Goal: Task Accomplishment & Management: Complete application form

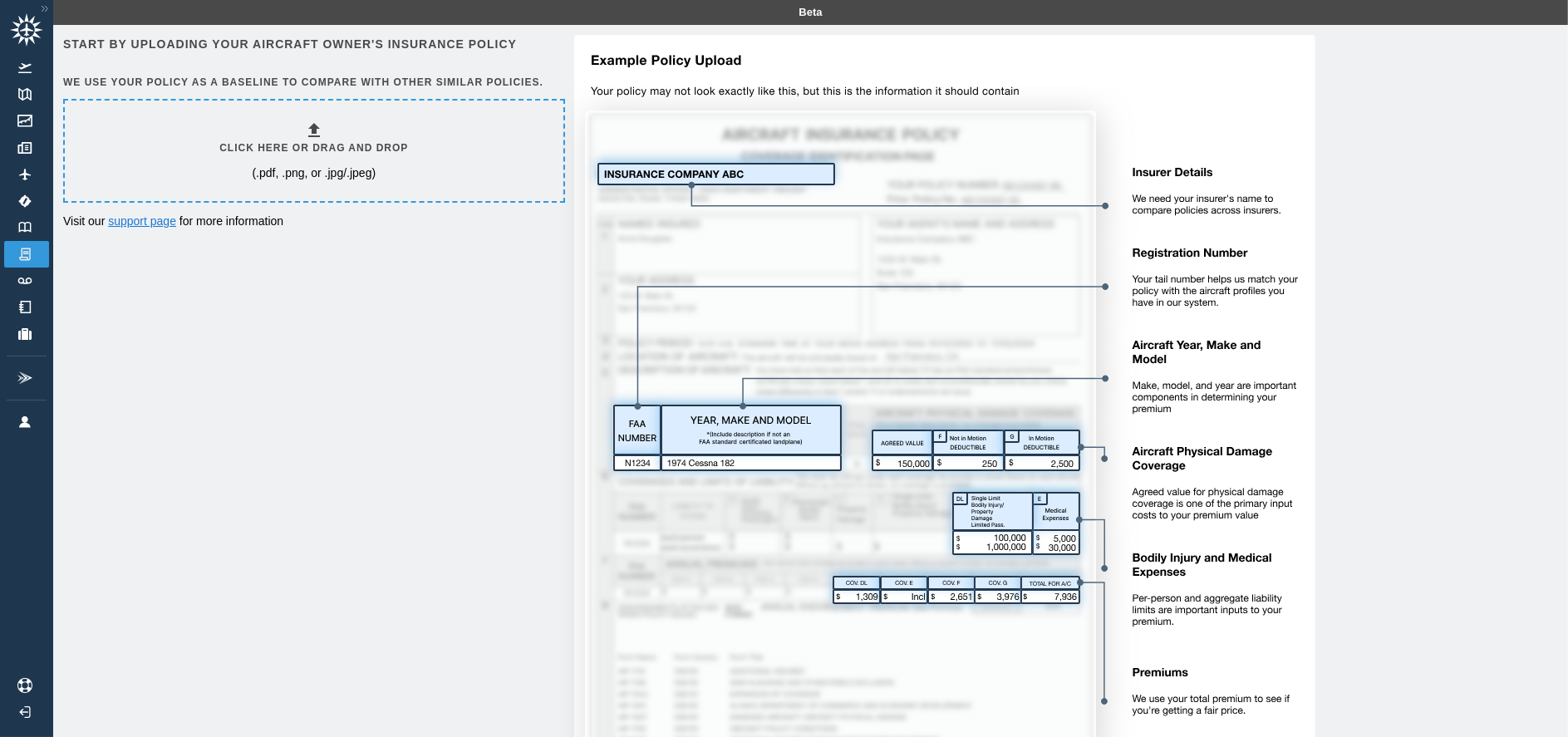
click at [145, 222] on link "support page" at bounding box center [142, 221] width 68 height 13
click at [313, 155] on h6 "Click here or drag and drop" at bounding box center [314, 148] width 189 height 16
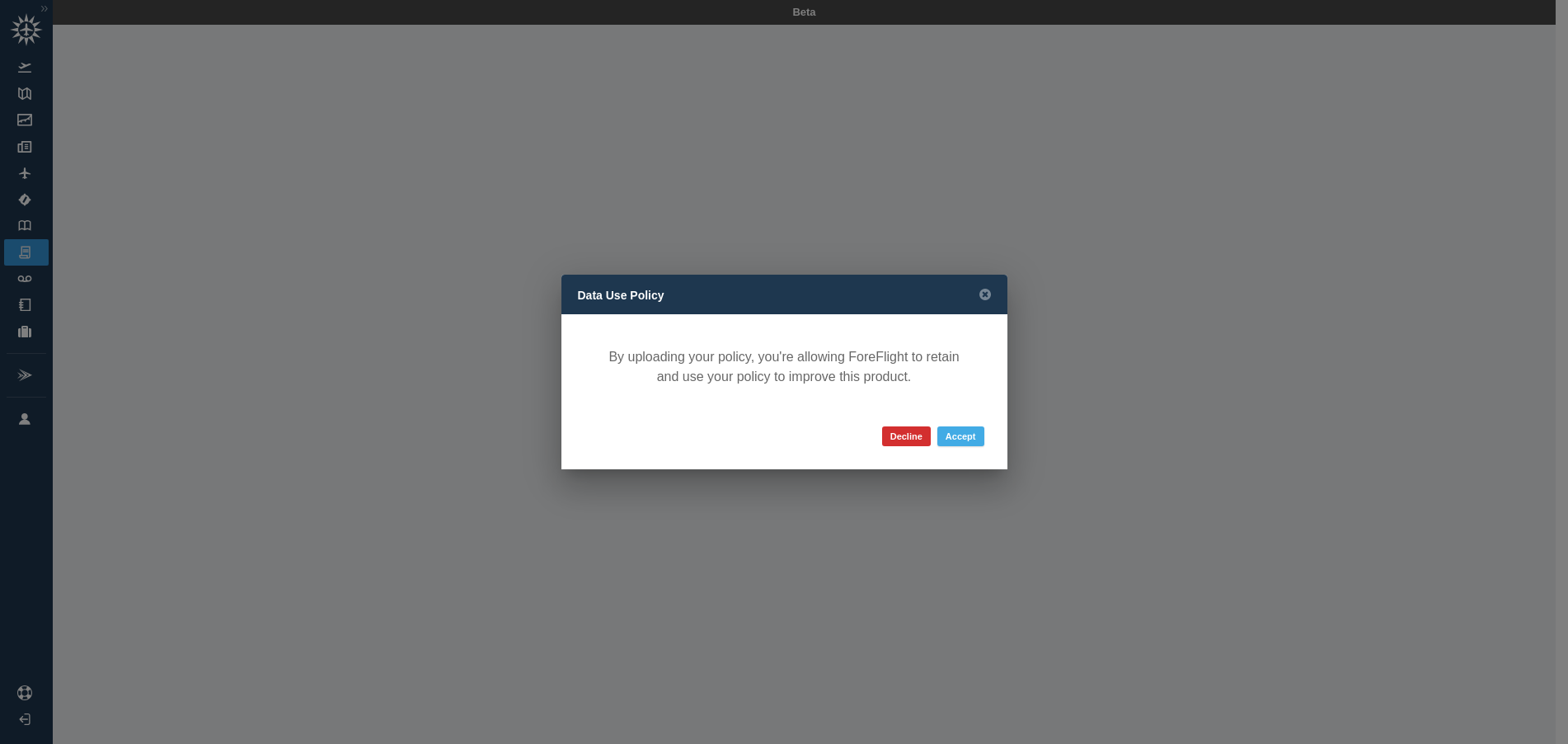
click at [972, 434] on button "Accept" at bounding box center [962, 436] width 47 height 20
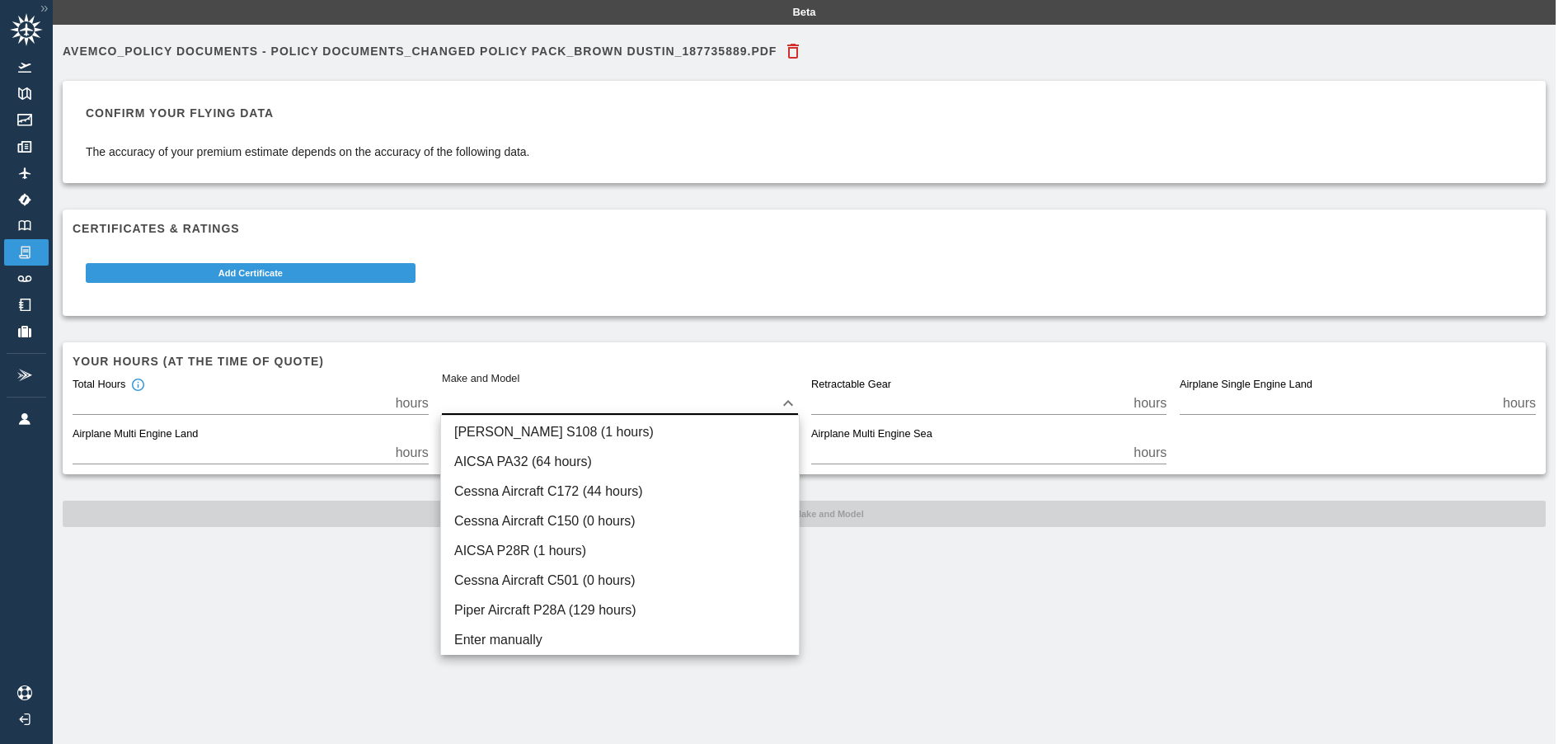
click at [510, 399] on body "Beta Avemco_Policy Documents - Policy Documents_Changed Policy Pack_BROWN DUSTI…" at bounding box center [784, 372] width 1568 height 744
click at [565, 467] on li "AICSA PA32 (64 hours)" at bounding box center [620, 462] width 358 height 30
type input "****"
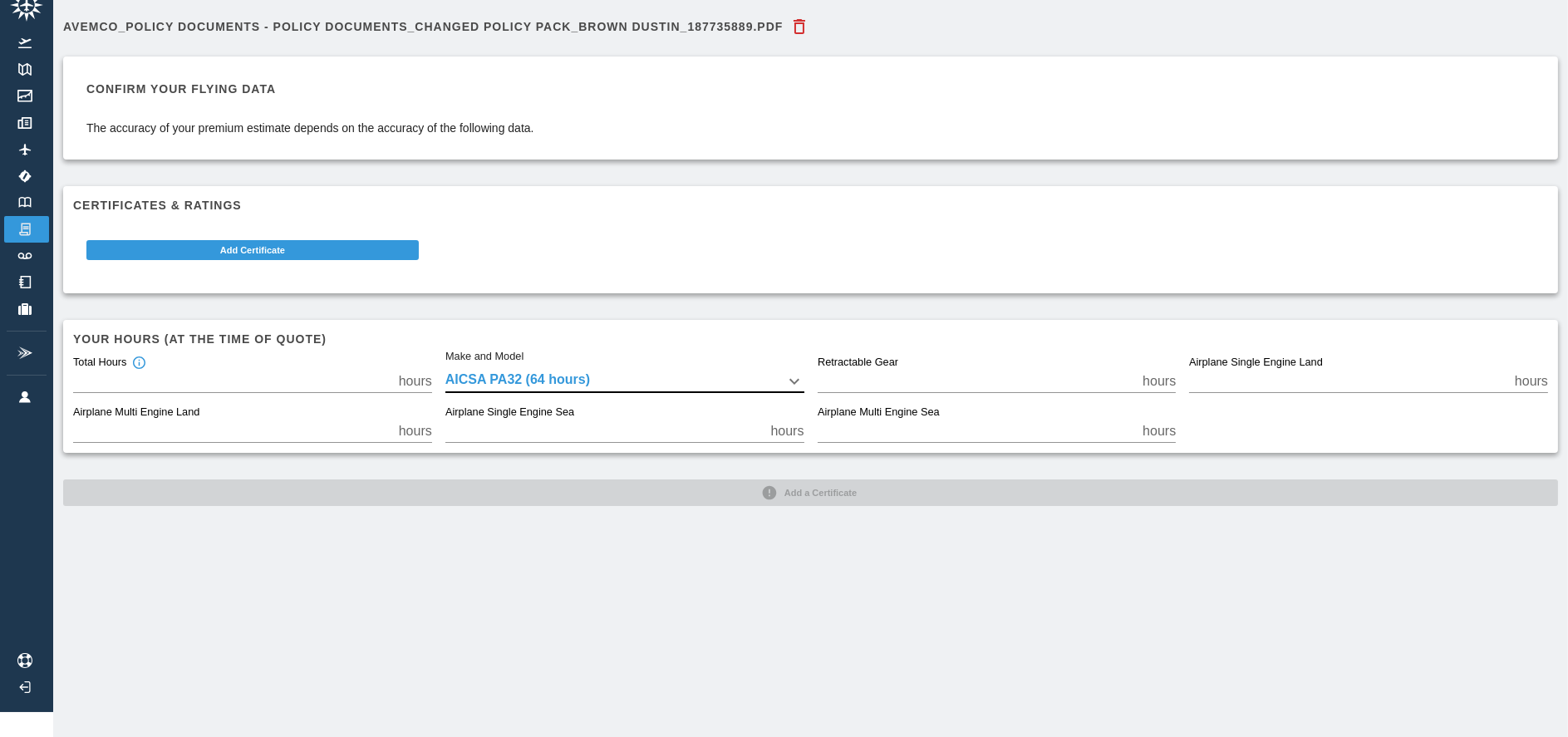
scroll to position [37, 0]
click at [838, 475] on div "Avemco_Policy Documents - Policy Documents_Changed Policy Pack_BROWN DUSTIN_187…" at bounding box center [810, 258] width 1495 height 497
click at [648, 363] on body "Beta Avemco_Policy Documents - Policy Documents_Changed Policy Pack_BROWN DUSTI…" at bounding box center [784, 343] width 1568 height 737
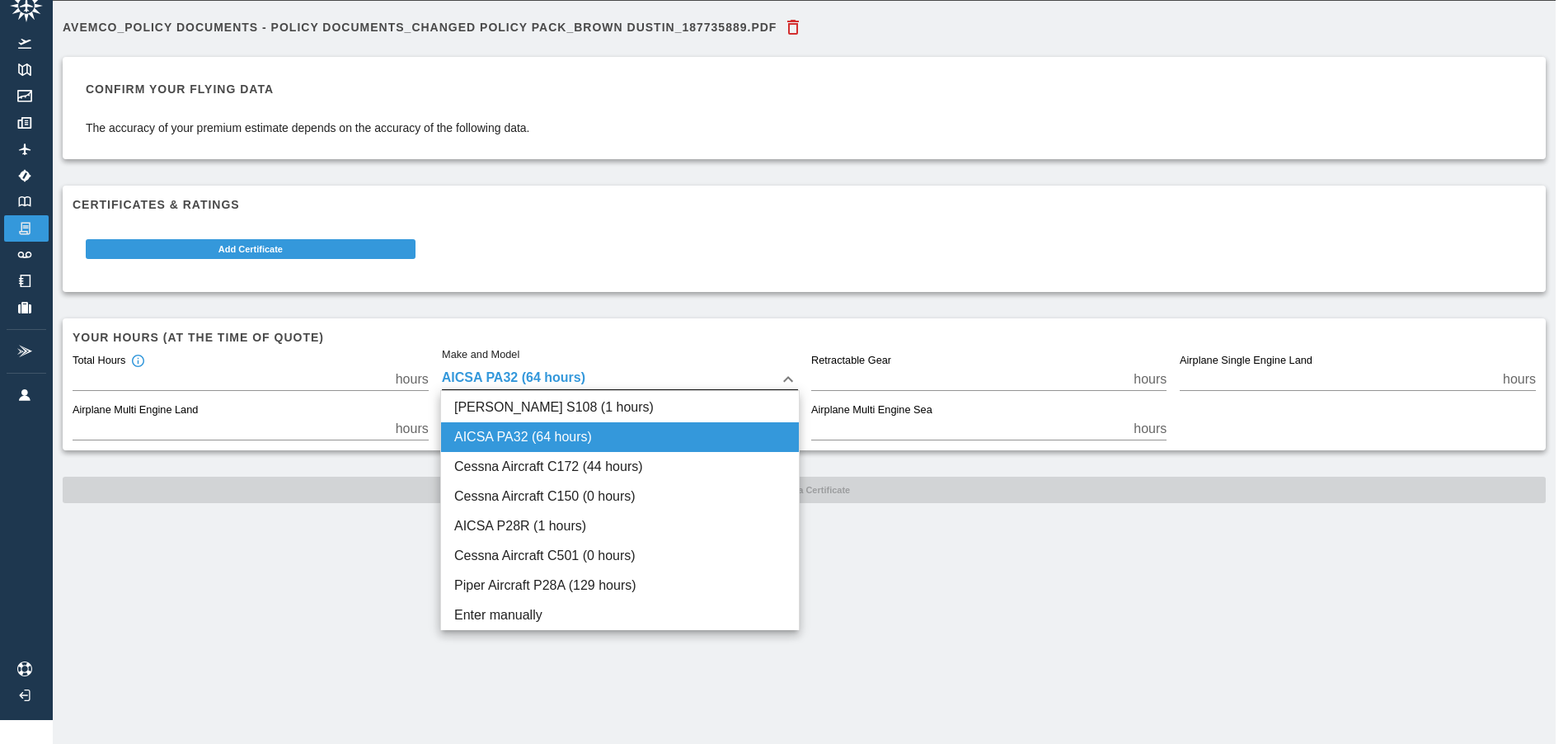
click at [532, 435] on li "AICSA PA32 (64 hours)" at bounding box center [620, 437] width 358 height 30
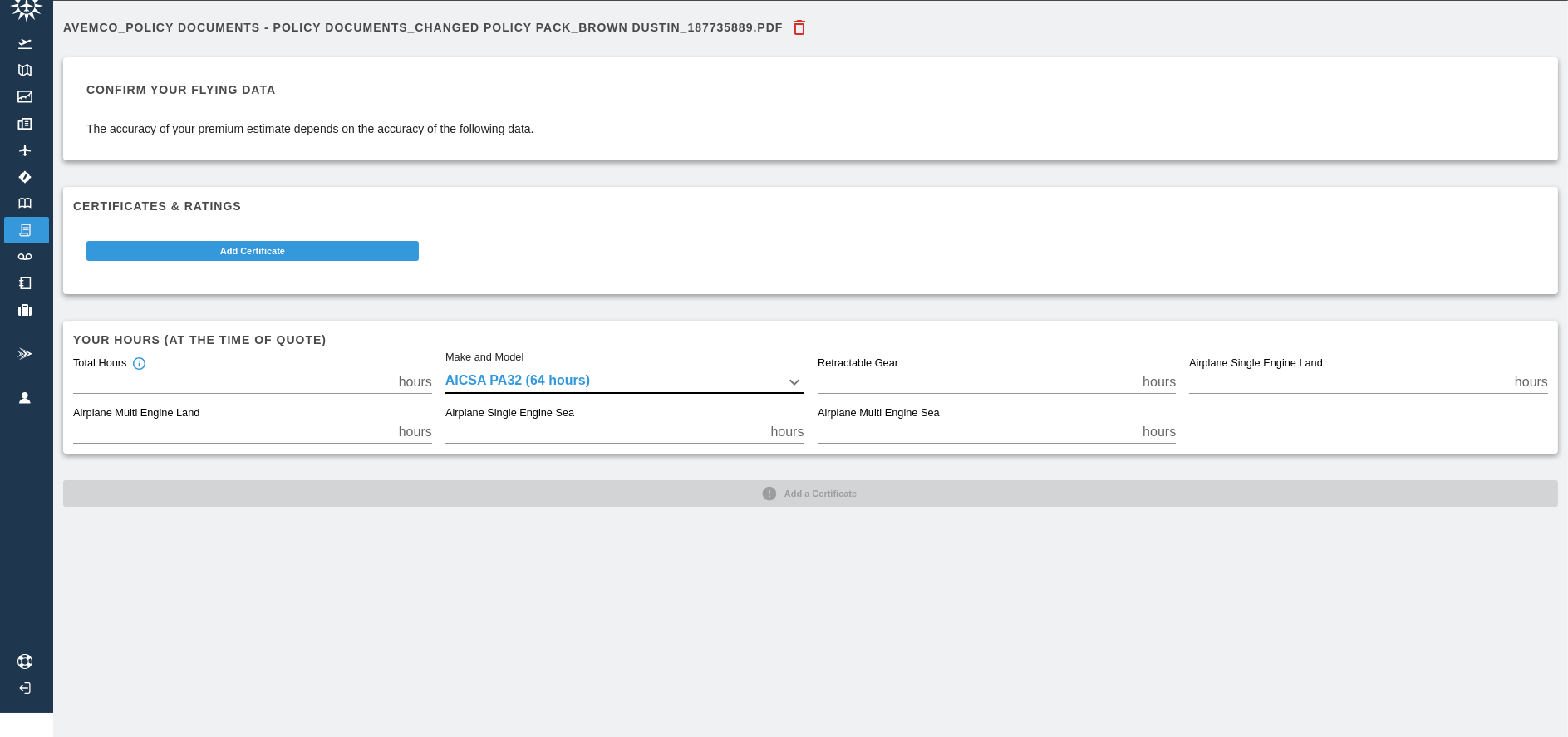
click at [249, 551] on div "Avemco_Policy Documents - Policy Documents_Changed Policy Pack_BROWN DUSTIN_187…" at bounding box center [810, 369] width 1515 height 737
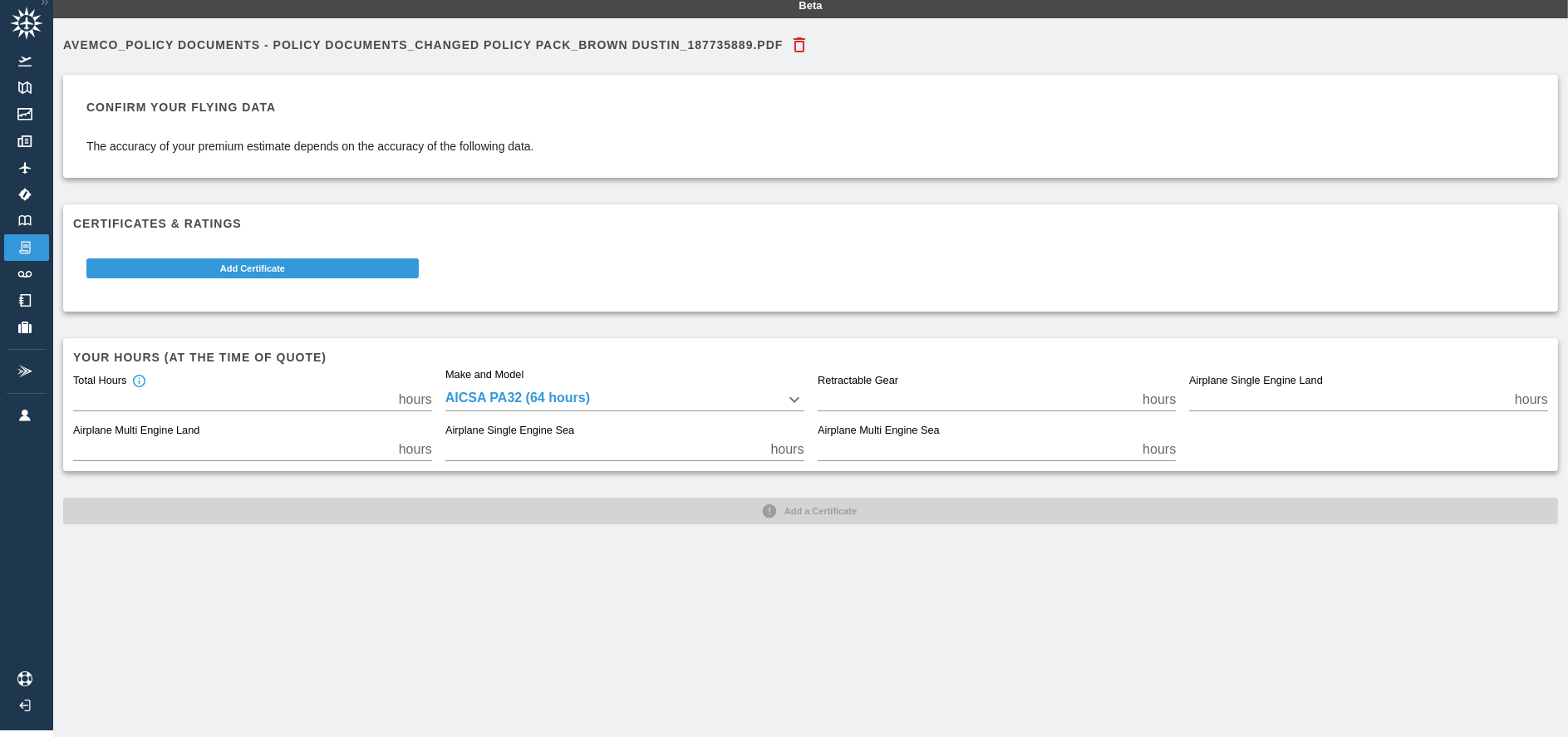
scroll to position [0, 0]
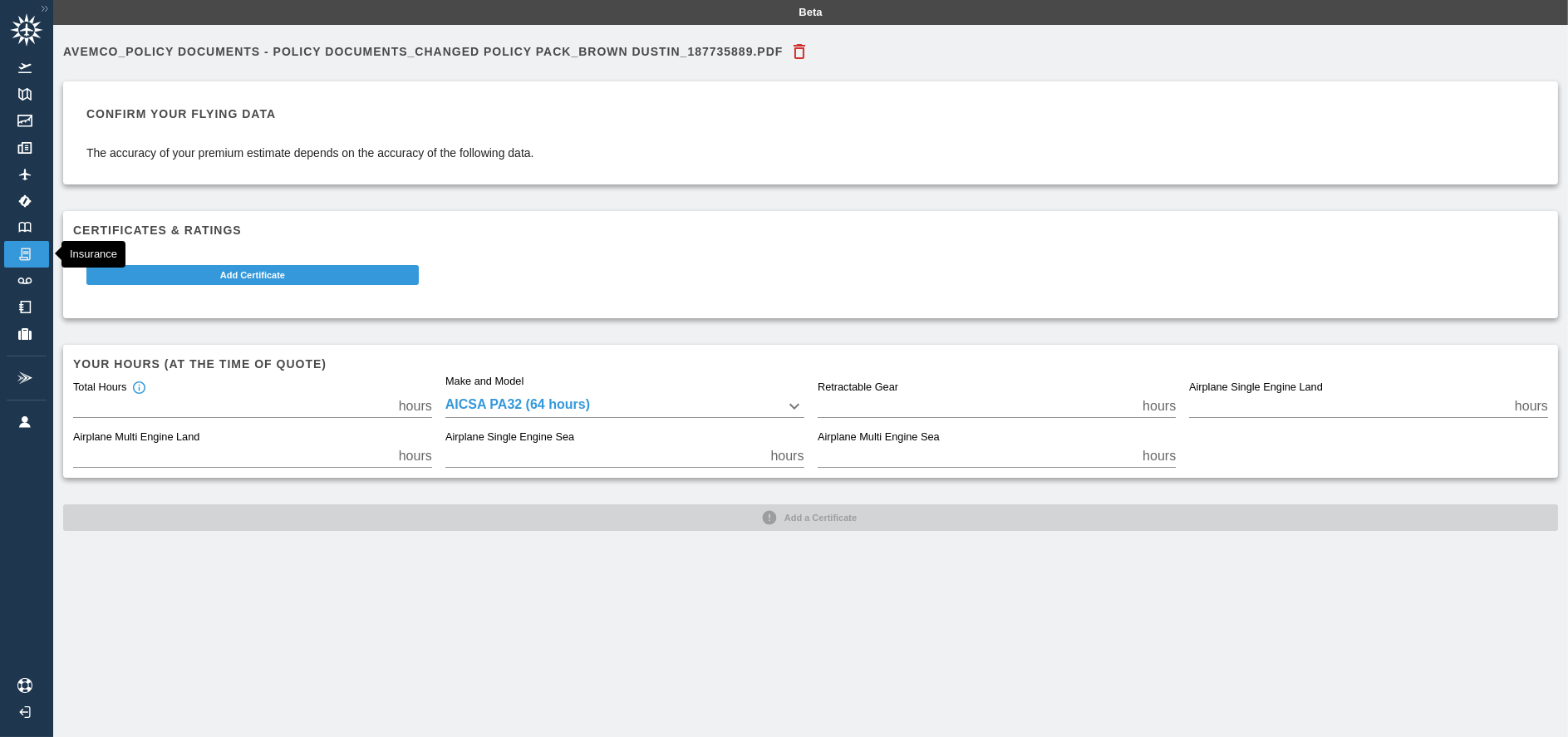
click at [33, 256] on img at bounding box center [25, 254] width 18 height 15
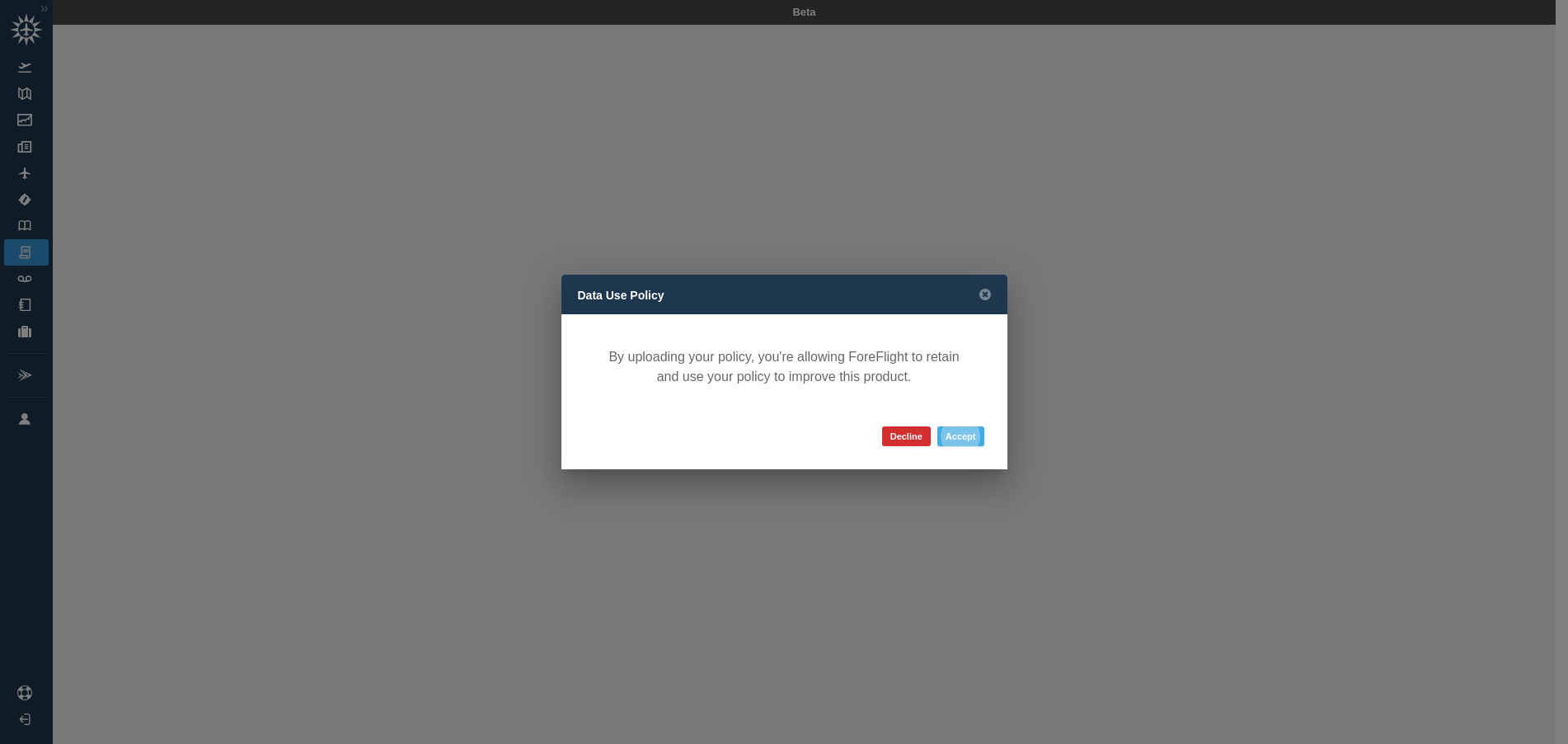
click at [951, 433] on button "Accept" at bounding box center [962, 436] width 47 height 20
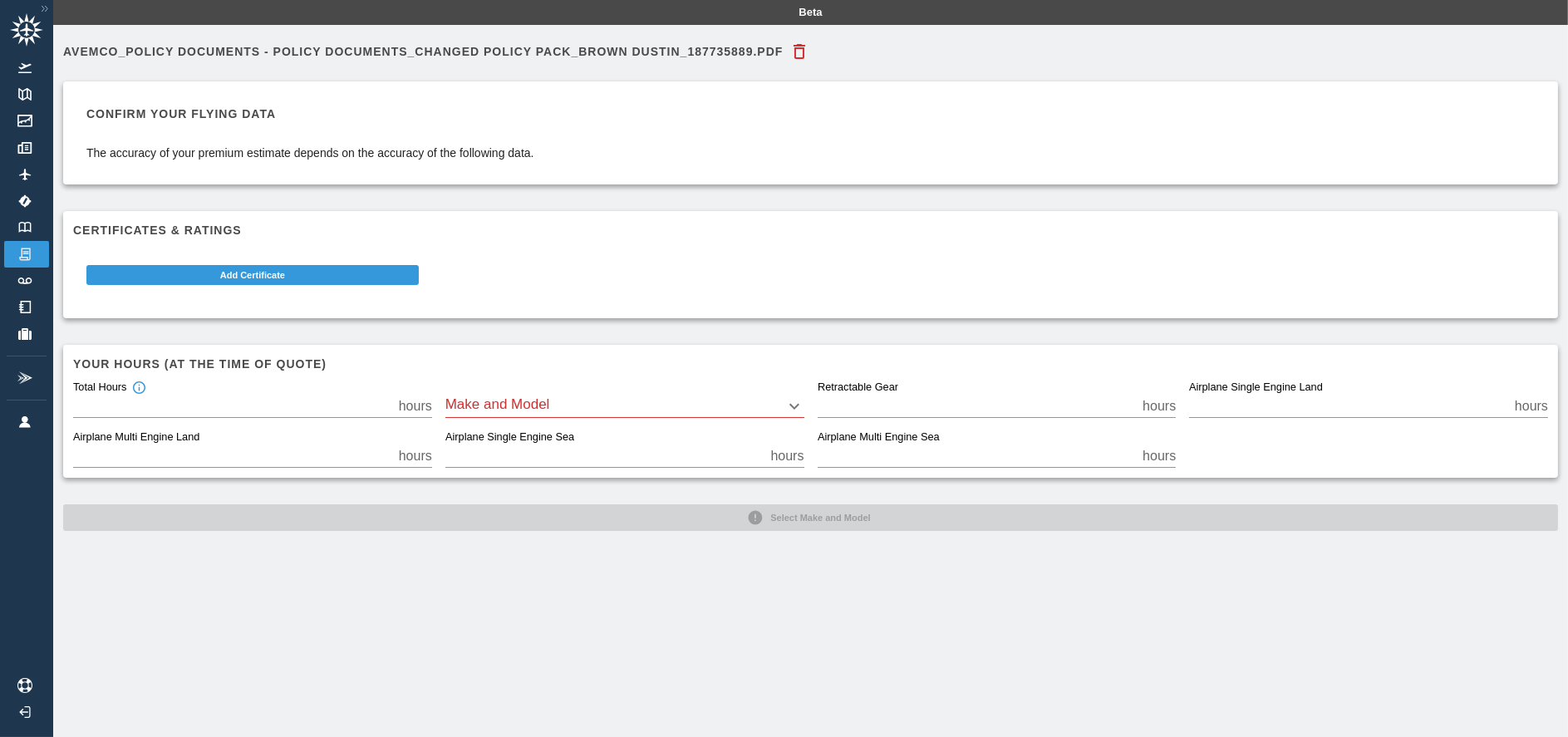
click at [536, 402] on body "Beta Avemco_Policy Documents - Policy Documents_Changed Policy Pack_BROWN DUSTI…" at bounding box center [784, 368] width 1568 height 737
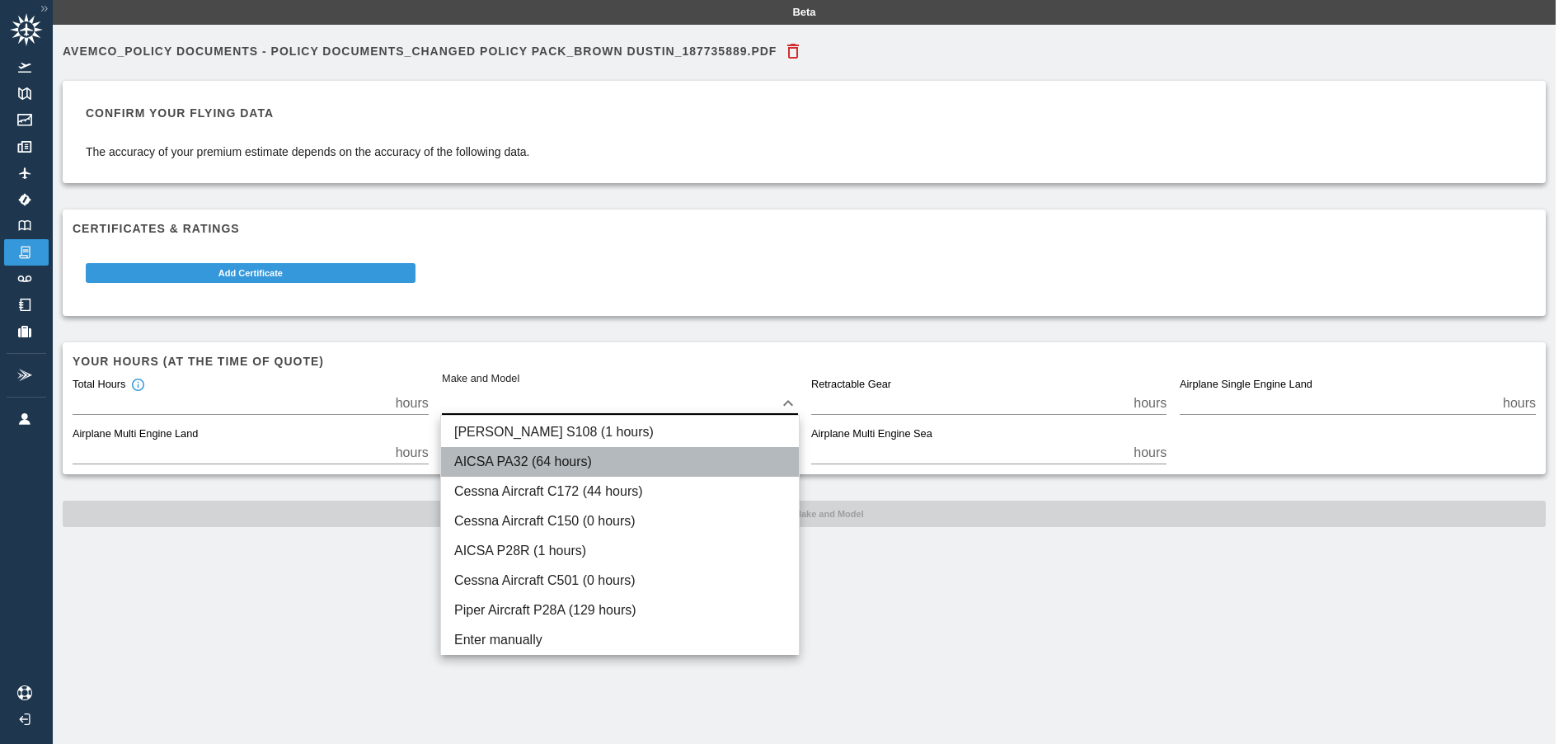
click at [545, 467] on li "AICSA PA32 (64 hours)" at bounding box center [620, 462] width 358 height 30
type input "****"
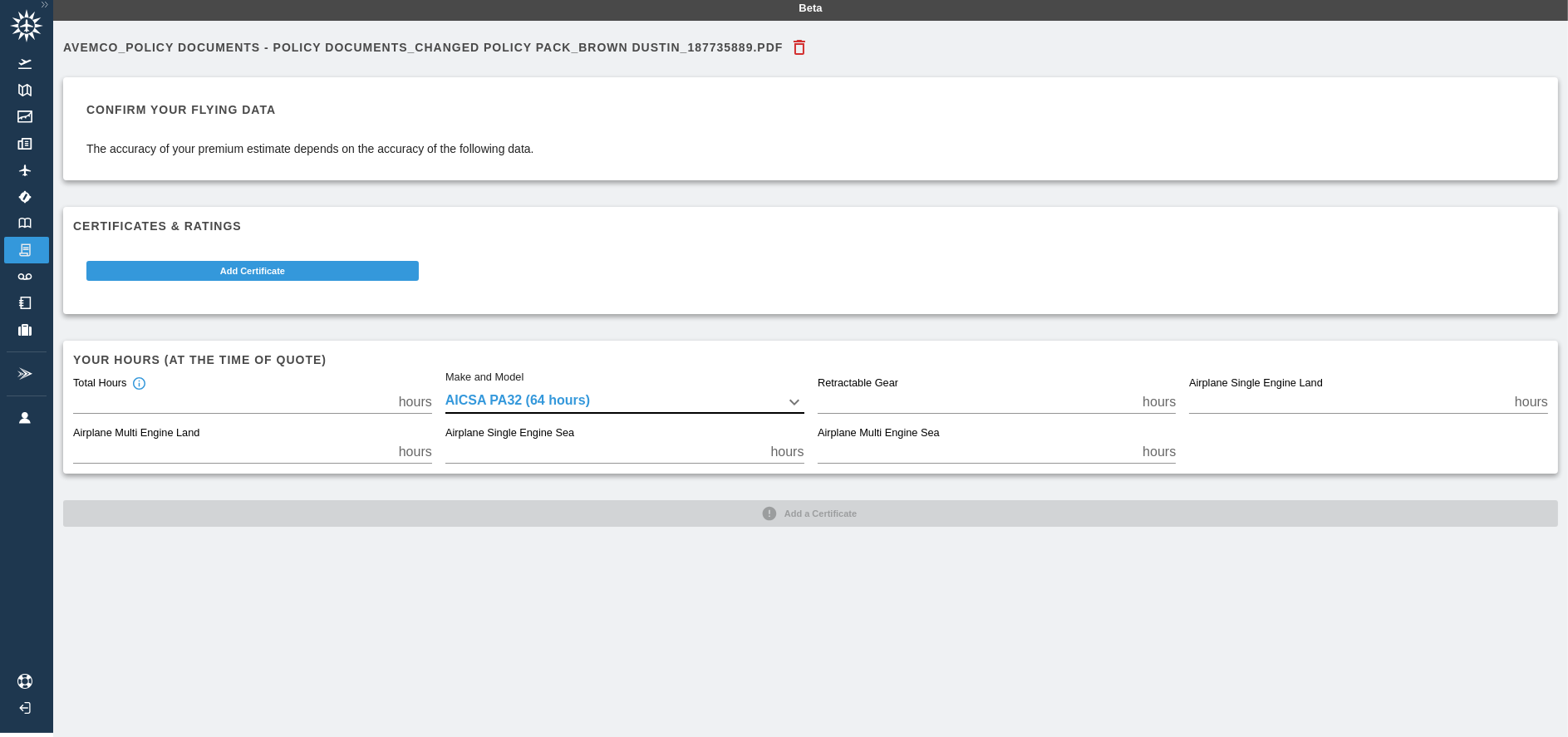
scroll to position [37, 0]
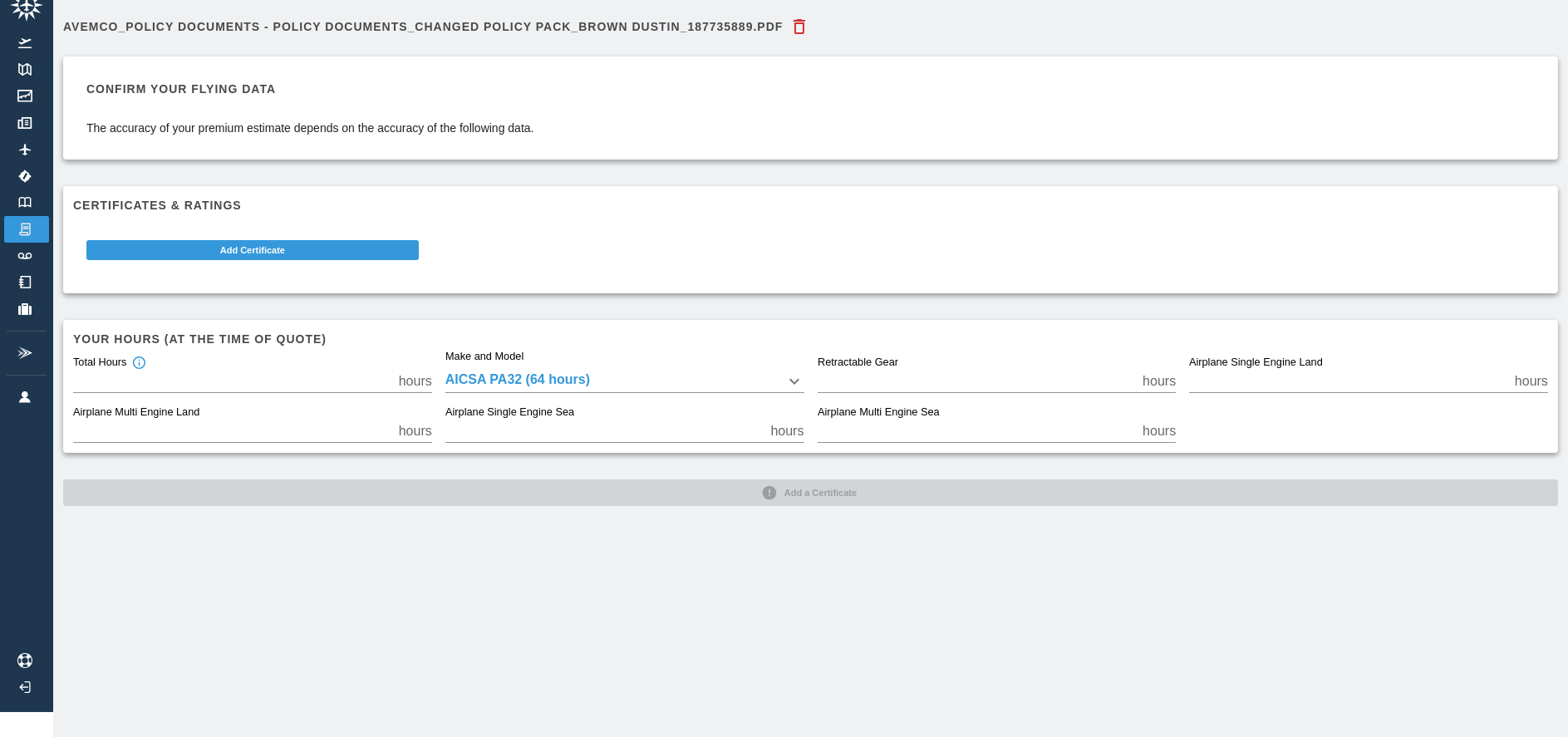
click at [1255, 408] on div "Total Hours *** hours Make and Model AICSA PA32 (64 hours) **** Retractable Gea…" at bounding box center [804, 393] width 1488 height 100
click at [263, 243] on button "Add Certificate" at bounding box center [252, 251] width 332 height 20
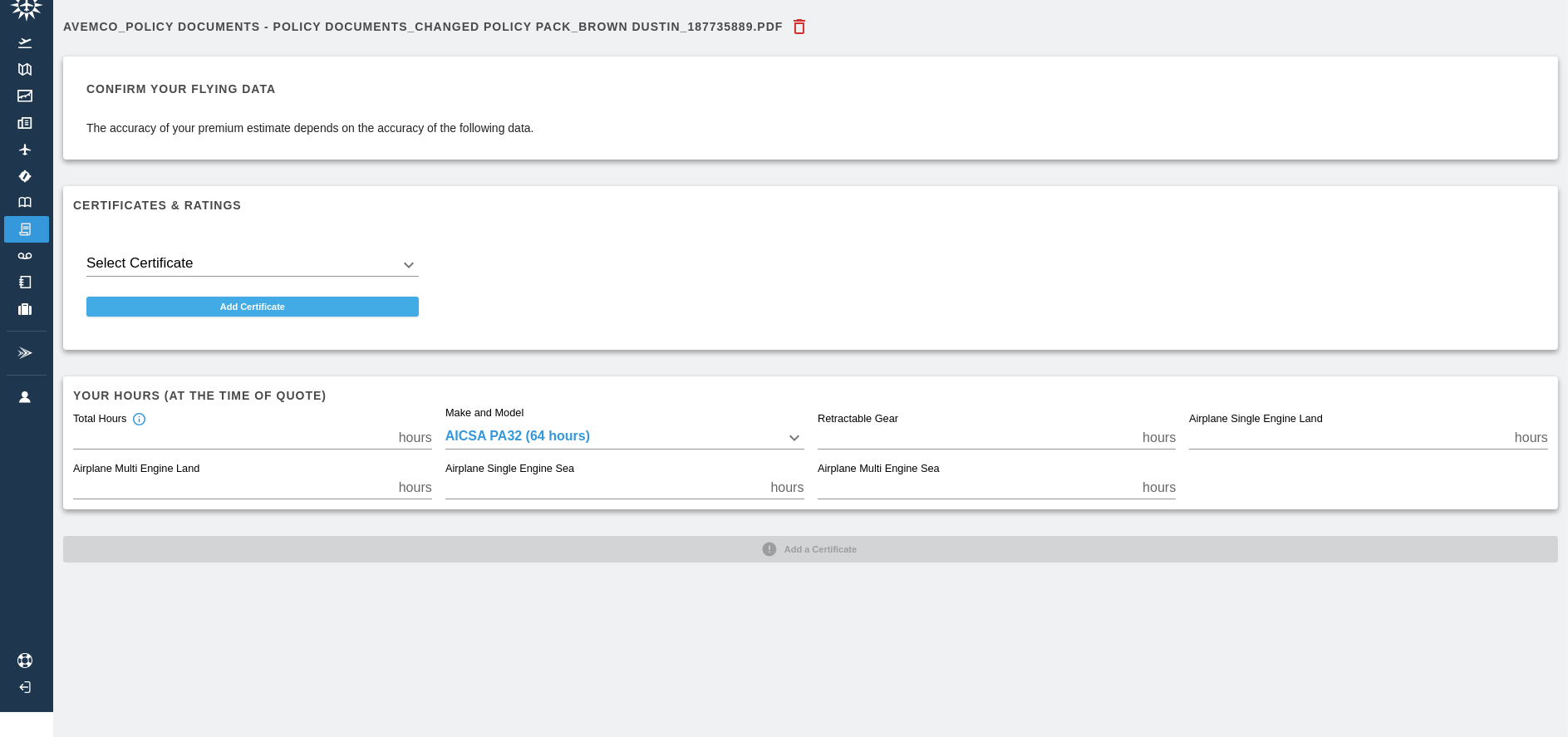
click at [263, 243] on body "Beta Avemco_Policy Documents - Policy Documents_Changed Policy Pack_BROWN DUSTI…" at bounding box center [784, 343] width 1568 height 737
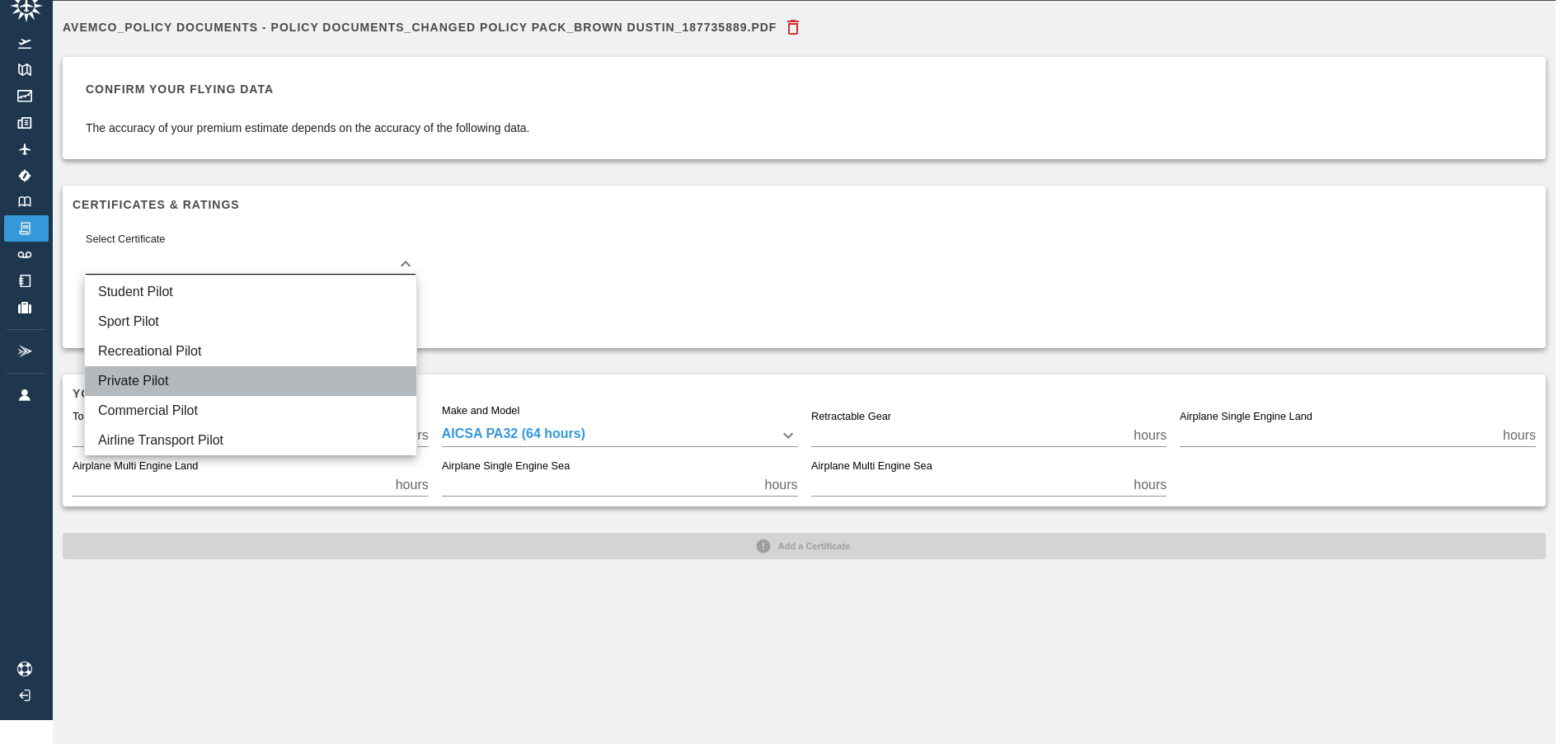
click at [139, 379] on li "Private Pilot" at bounding box center [250, 381] width 331 height 30
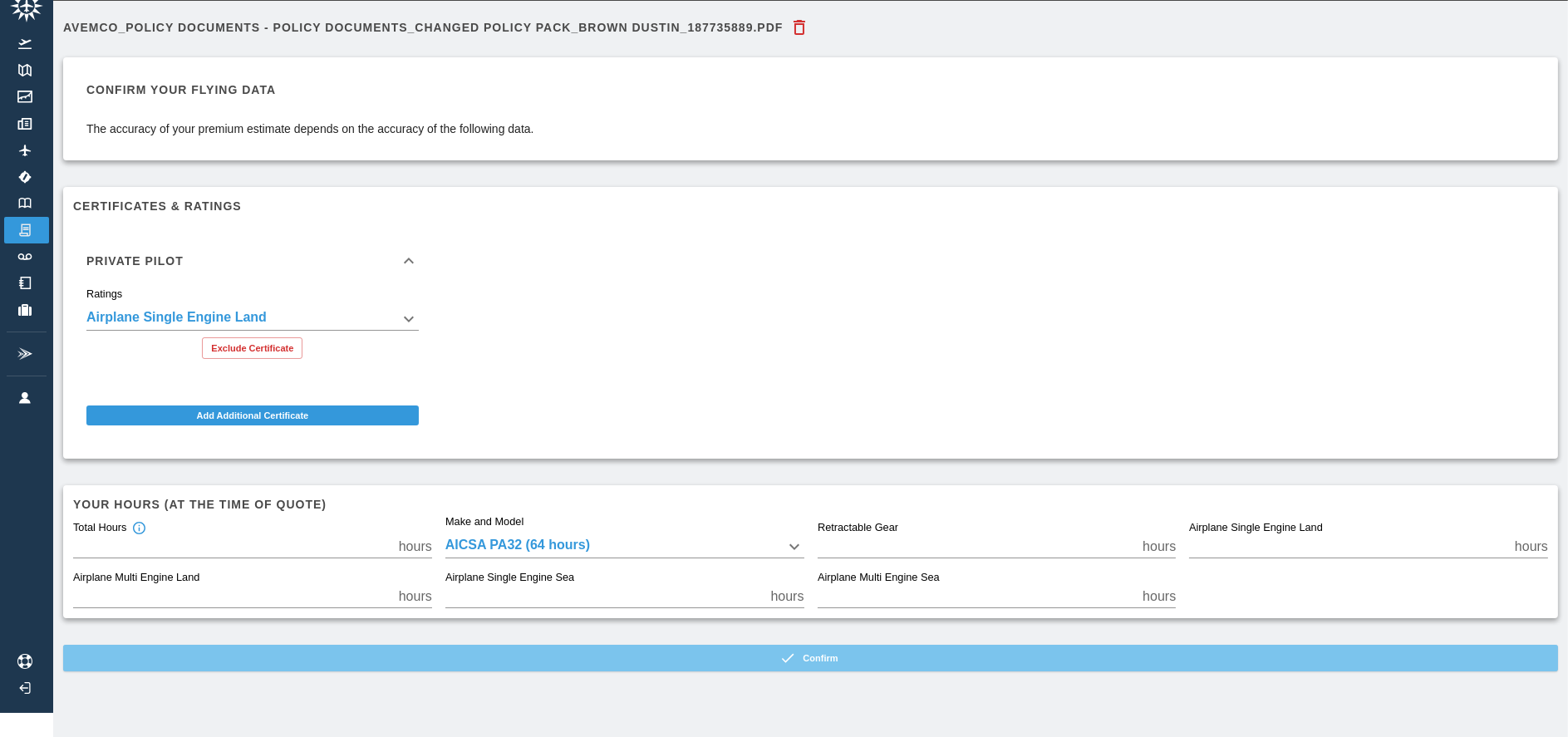
click at [709, 658] on button "Confirm" at bounding box center [810, 658] width 1495 height 27
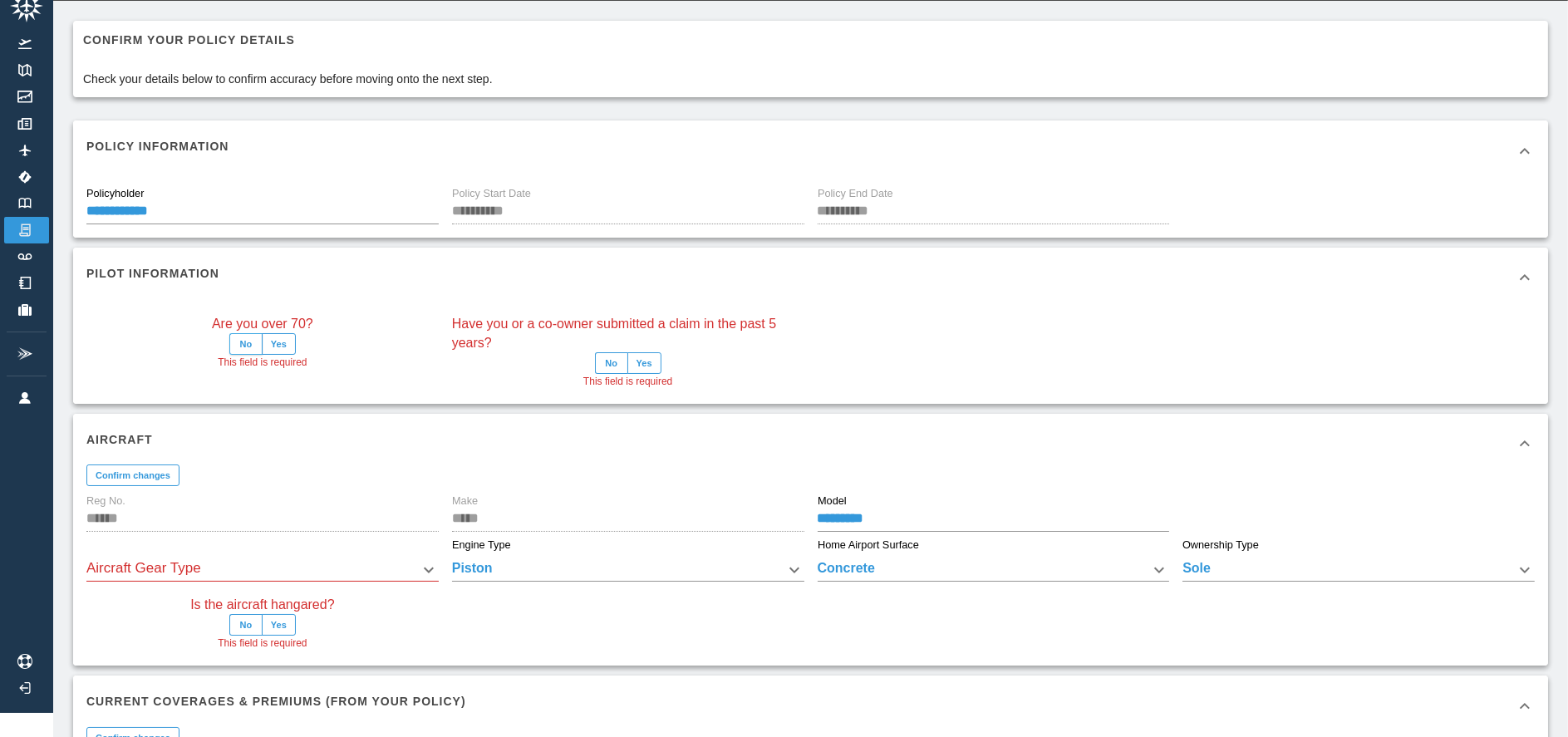
click at [244, 341] on button "No" at bounding box center [246, 344] width 33 height 22
click at [617, 365] on button "No" at bounding box center [611, 363] width 33 height 22
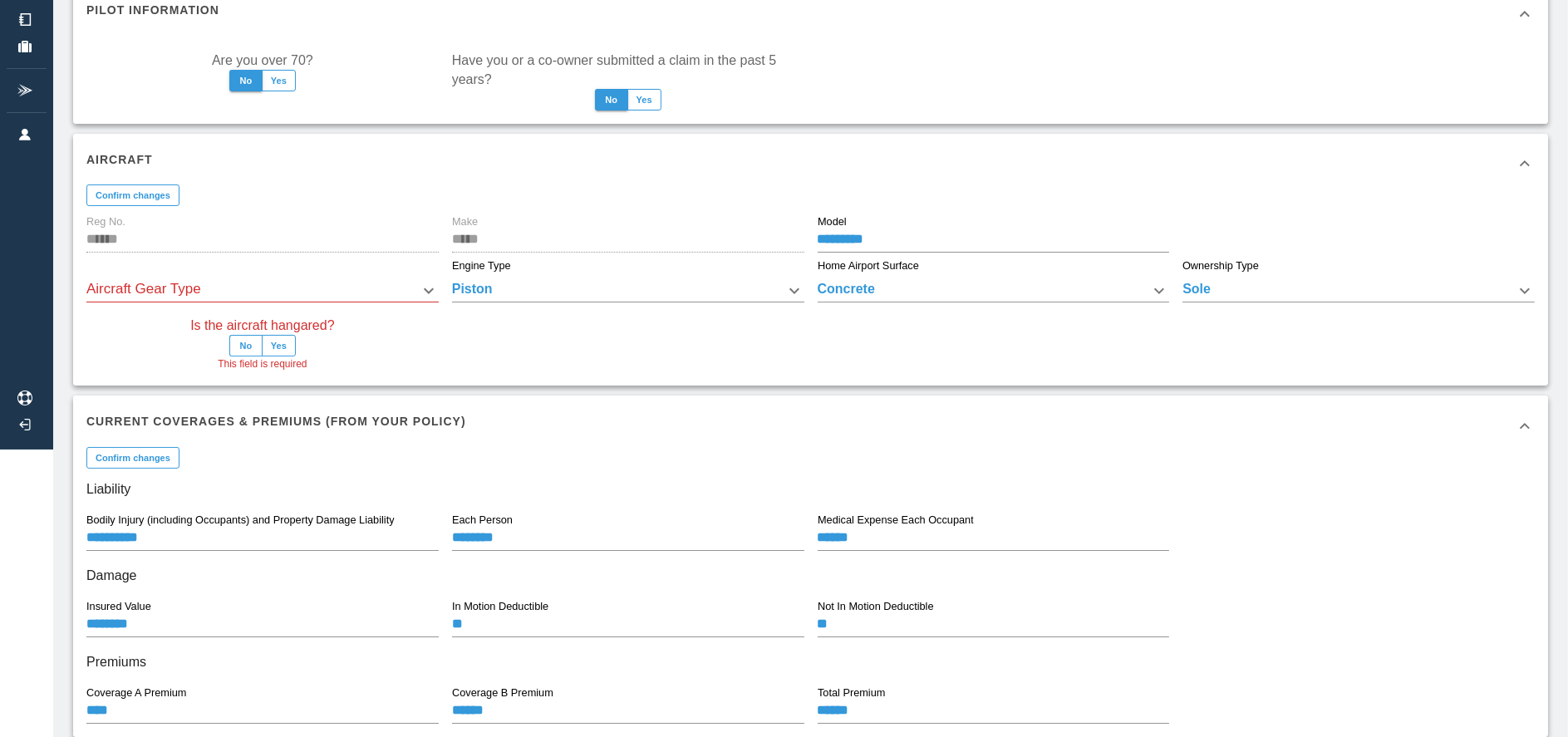
scroll to position [302, 0]
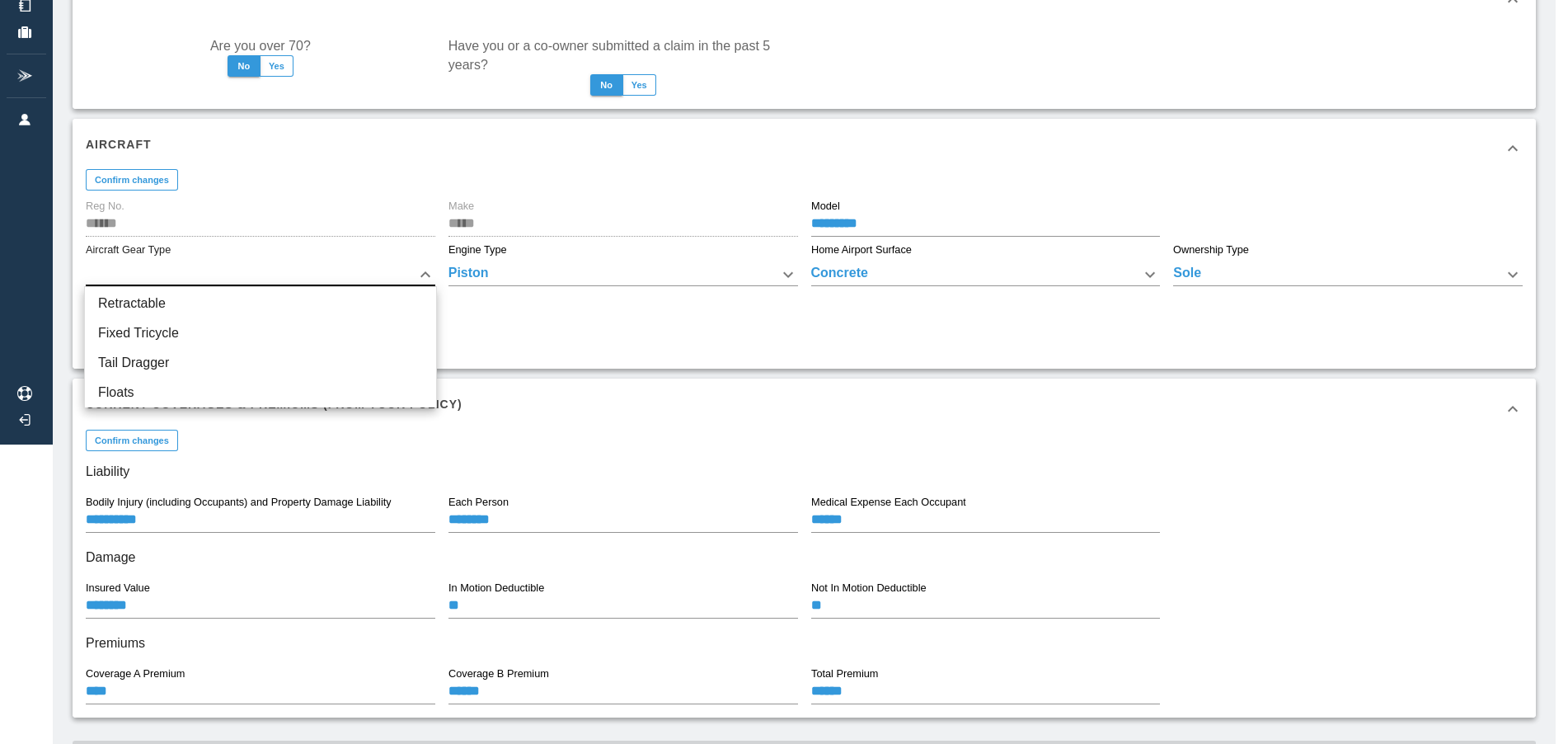
click at [297, 275] on body "**********" at bounding box center [784, 72] width 1568 height 744
click at [171, 336] on li "Fixed Tricycle" at bounding box center [260, 333] width 351 height 30
type input "**"
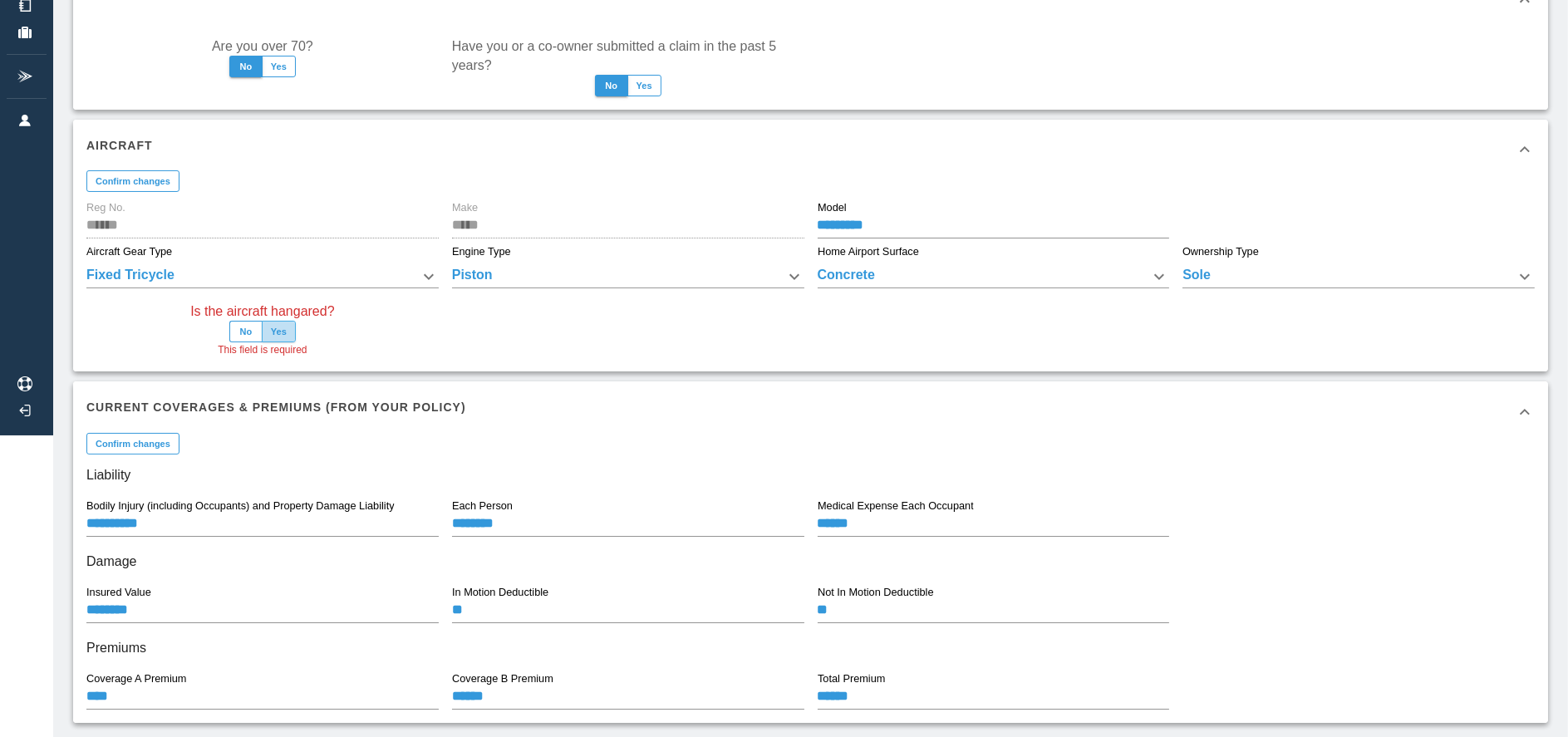
click at [273, 331] on button "Yes" at bounding box center [278, 332] width 34 height 22
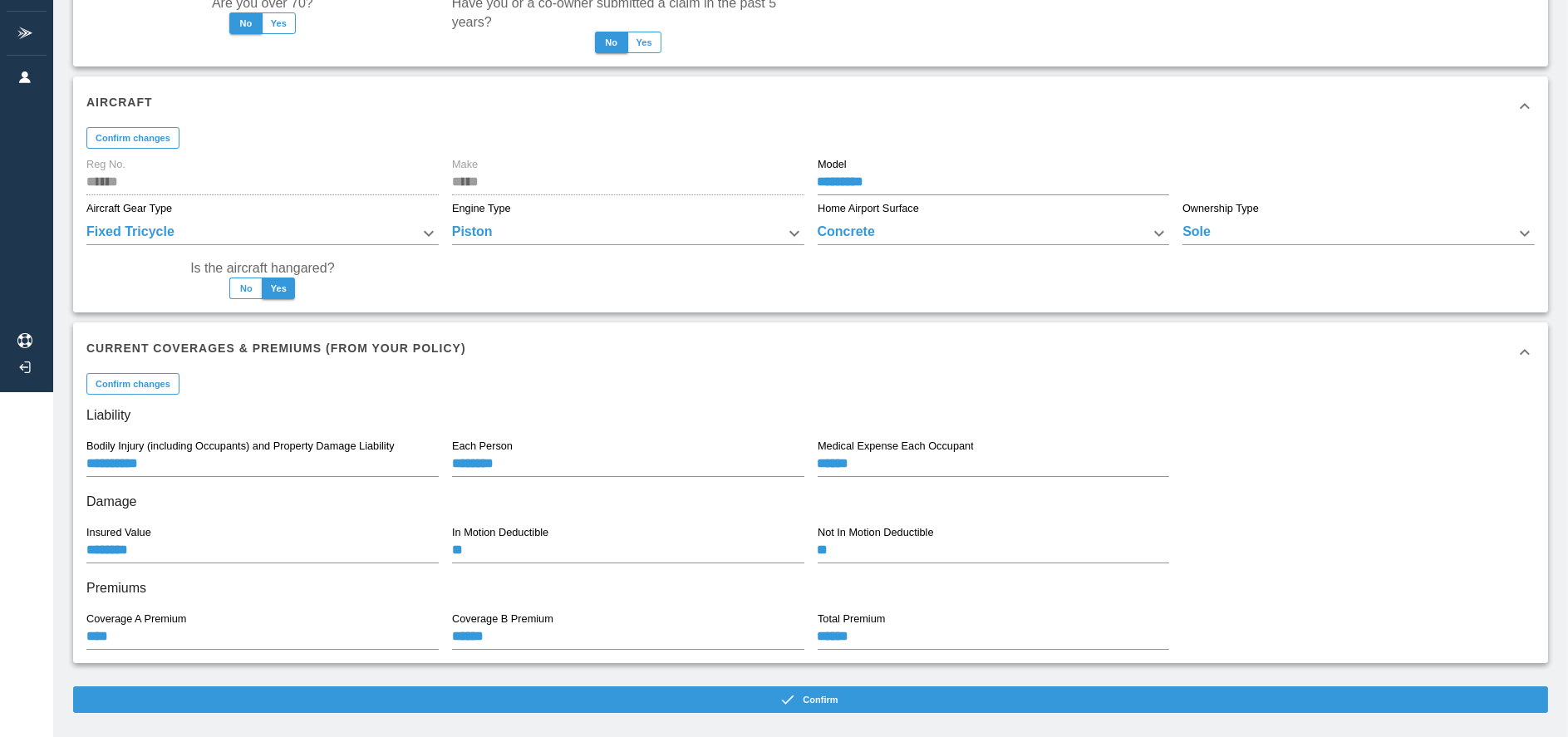
scroll to position [365, 0]
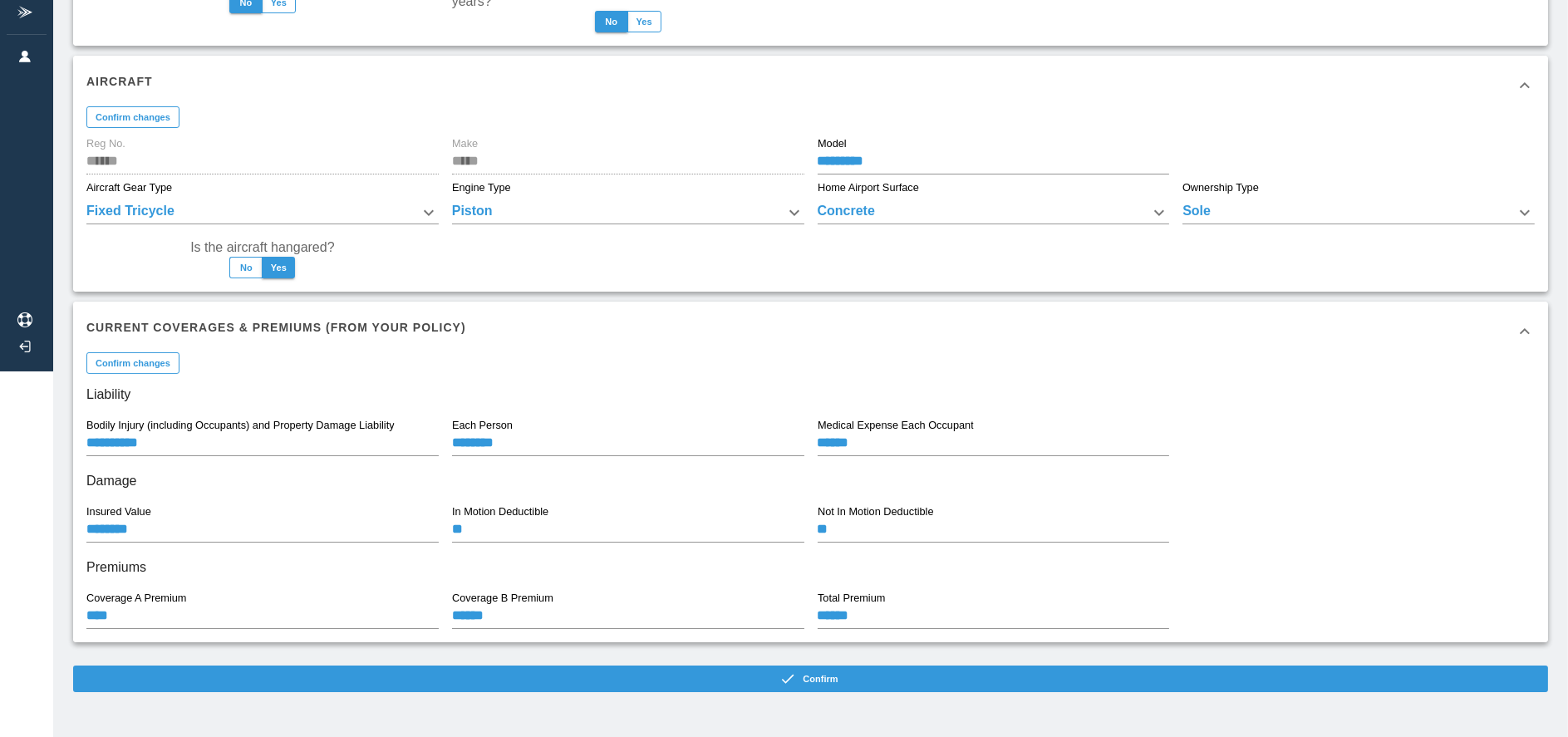
click at [878, 212] on body "**********" at bounding box center [784, 3] width 1568 height 737
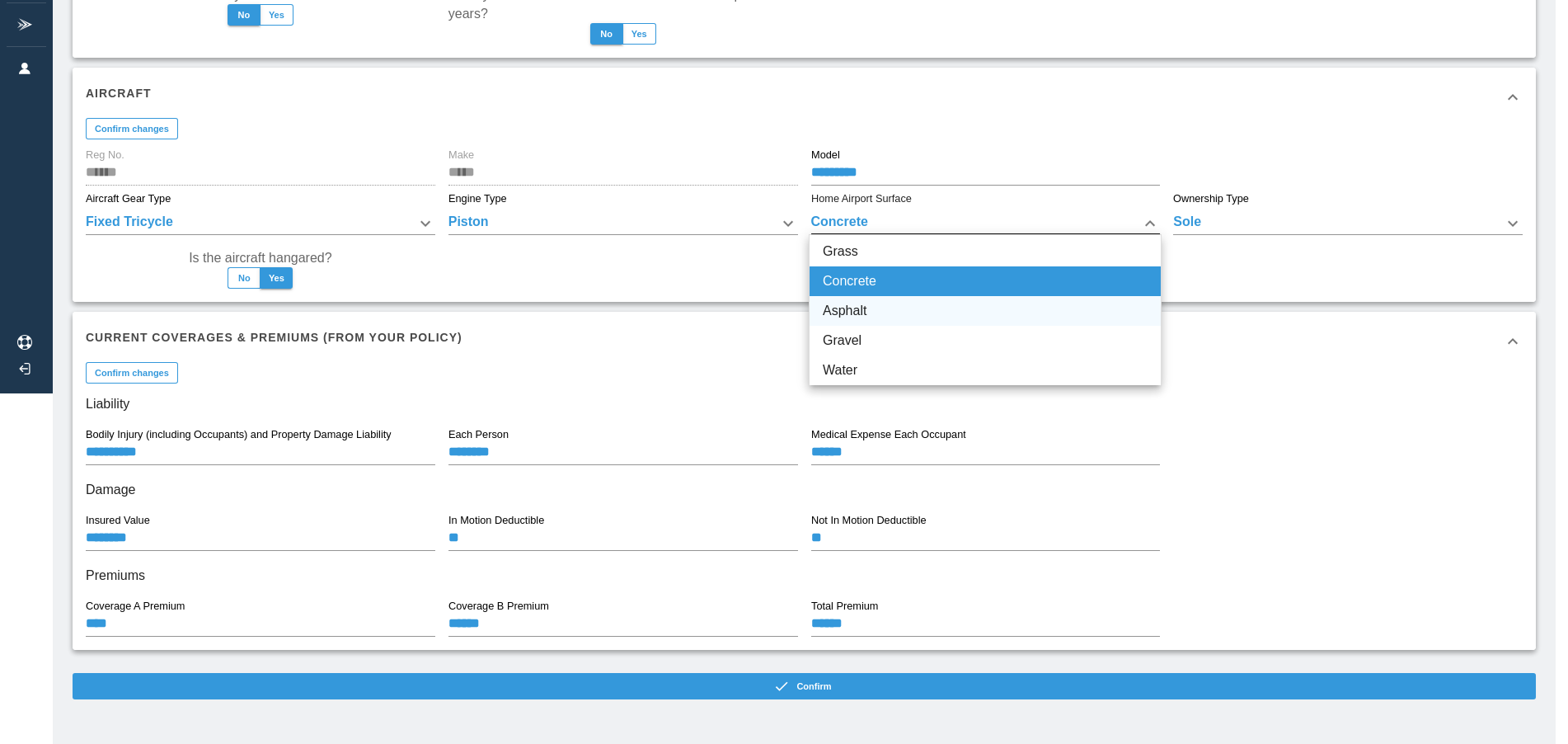
click at [860, 310] on li "Asphalt" at bounding box center [985, 311] width 351 height 30
type input "*******"
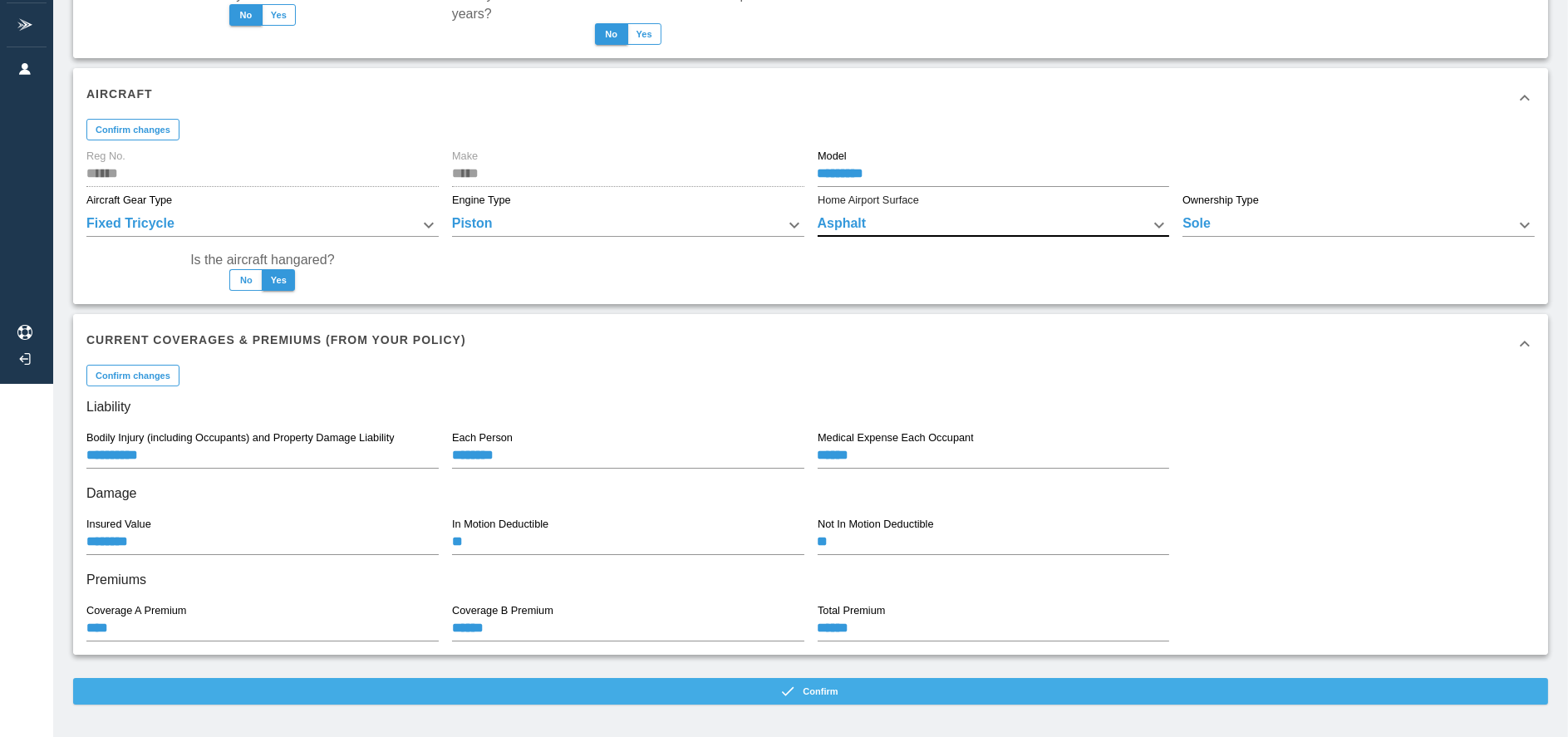
click at [844, 691] on button "Confirm" at bounding box center [810, 691] width 1474 height 27
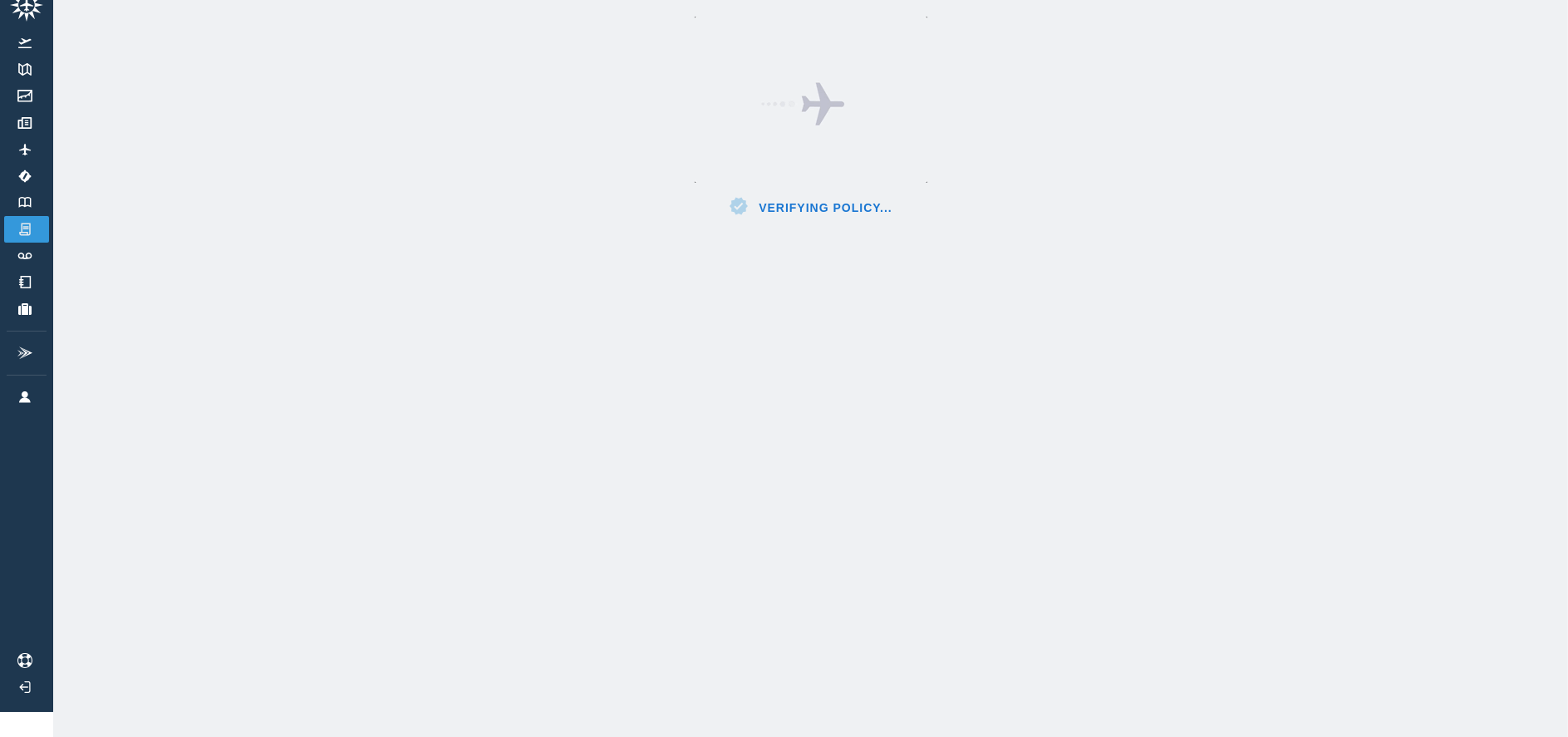
scroll to position [37, 0]
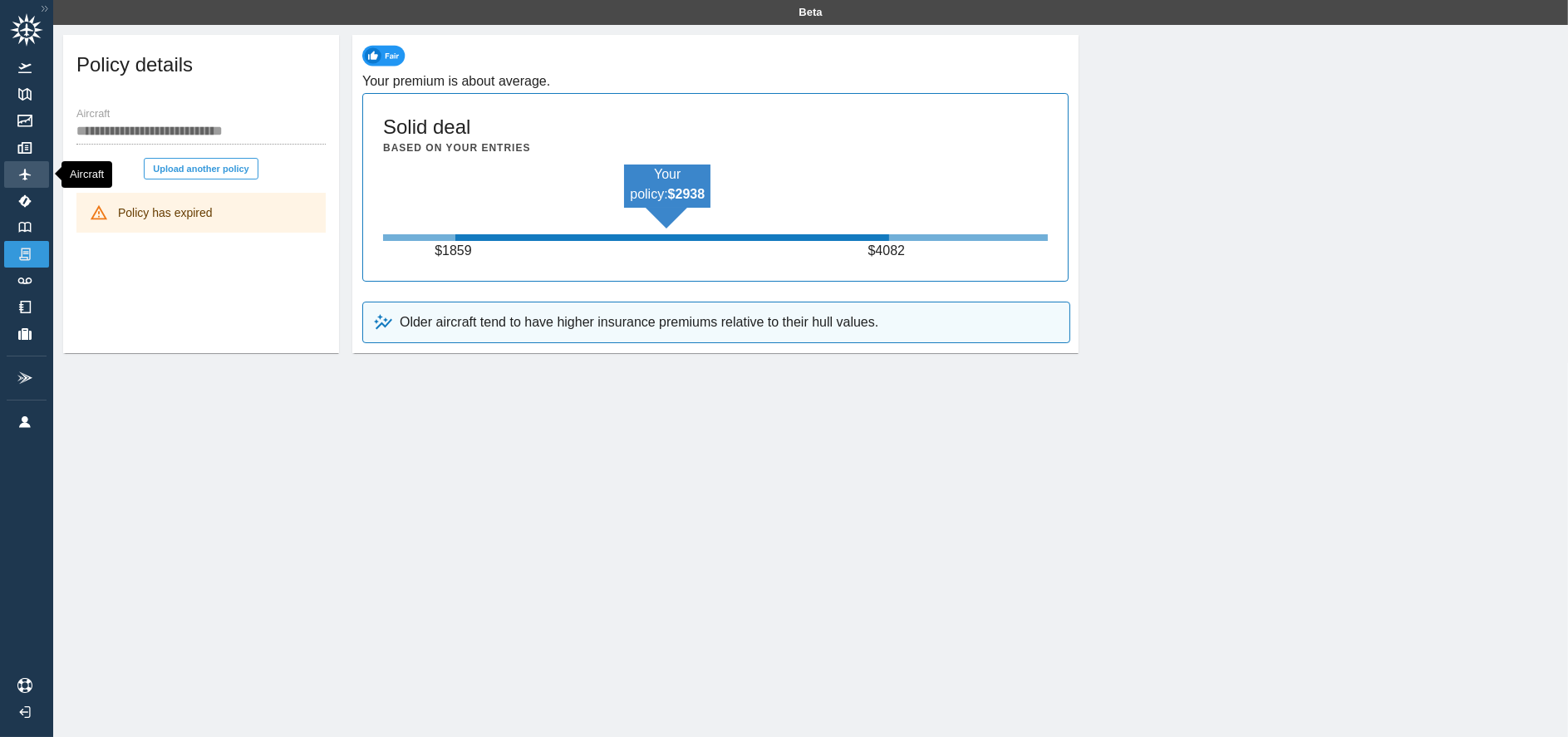
click at [22, 178] on img at bounding box center [25, 174] width 18 height 12
